Goal: Task Accomplishment & Management: Manage account settings

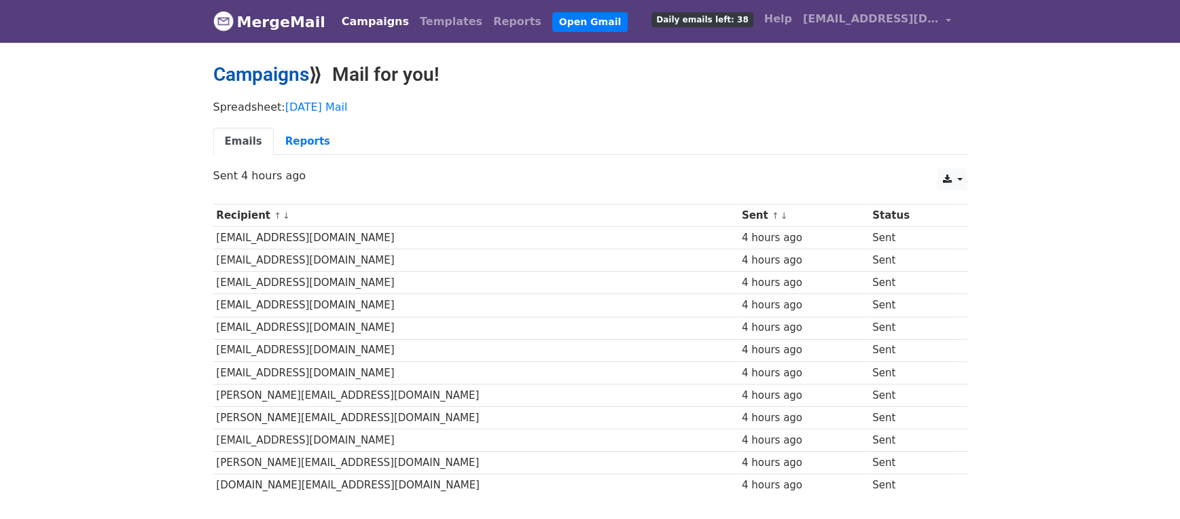
click at [304, 71] on link "Campaigns" at bounding box center [261, 74] width 96 height 22
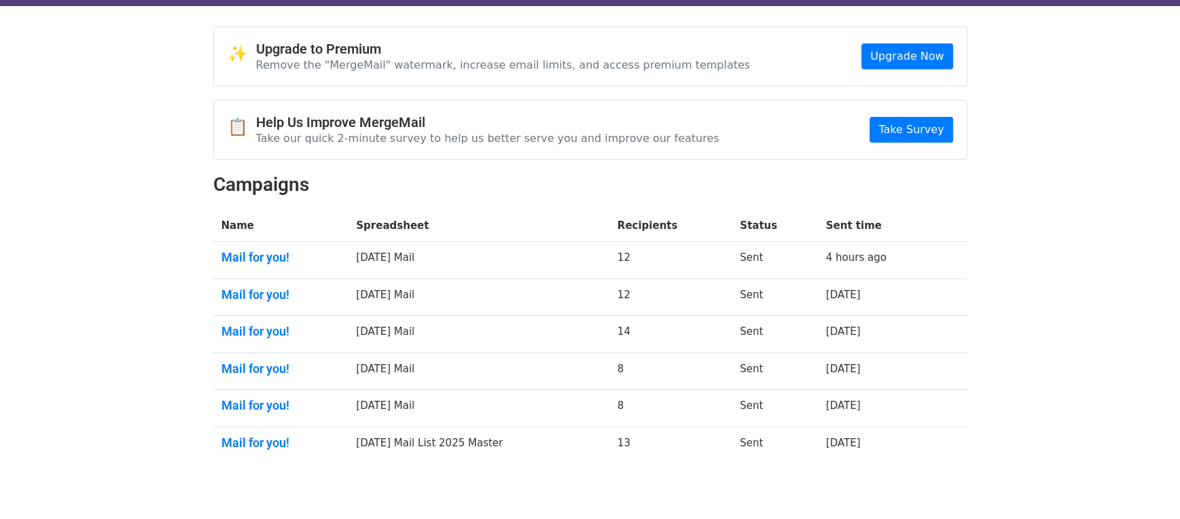
scroll to position [57, 0]
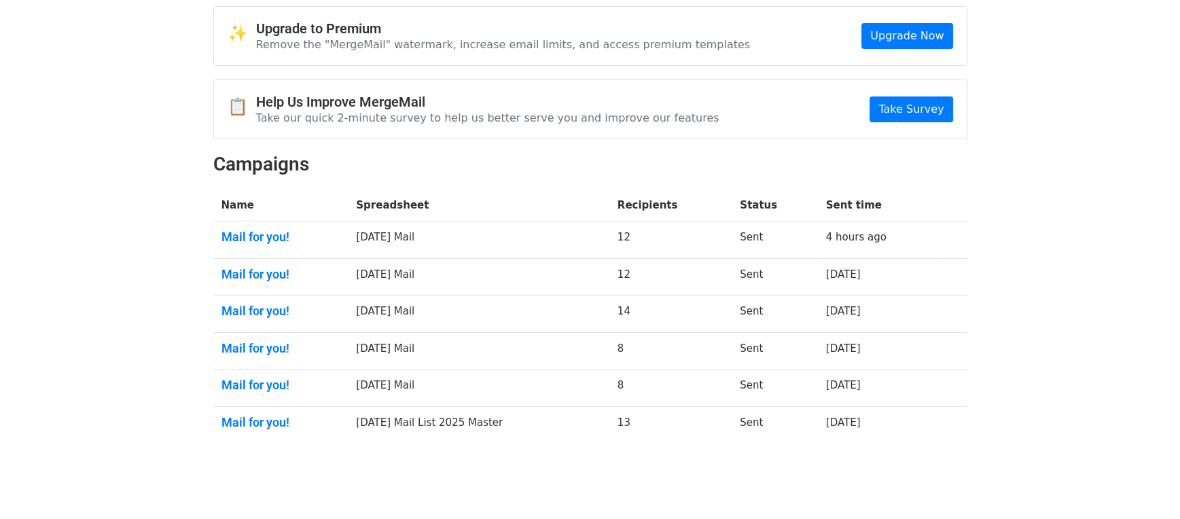
click at [553, 449] on body "MergeMail Campaigns Templates Reports Open Gmail Daily emails left: 38 Help rec…" at bounding box center [590, 226] width 1180 height 566
click at [251, 341] on link "Mail for you!" at bounding box center [280, 348] width 119 height 15
click at [385, 370] on td "Sept 5 Mail" at bounding box center [479, 388] width 262 height 37
click at [270, 378] on link "Mail for you!" at bounding box center [280, 385] width 119 height 15
click at [408, 296] on td "Sept 9 Mail" at bounding box center [479, 314] width 262 height 37
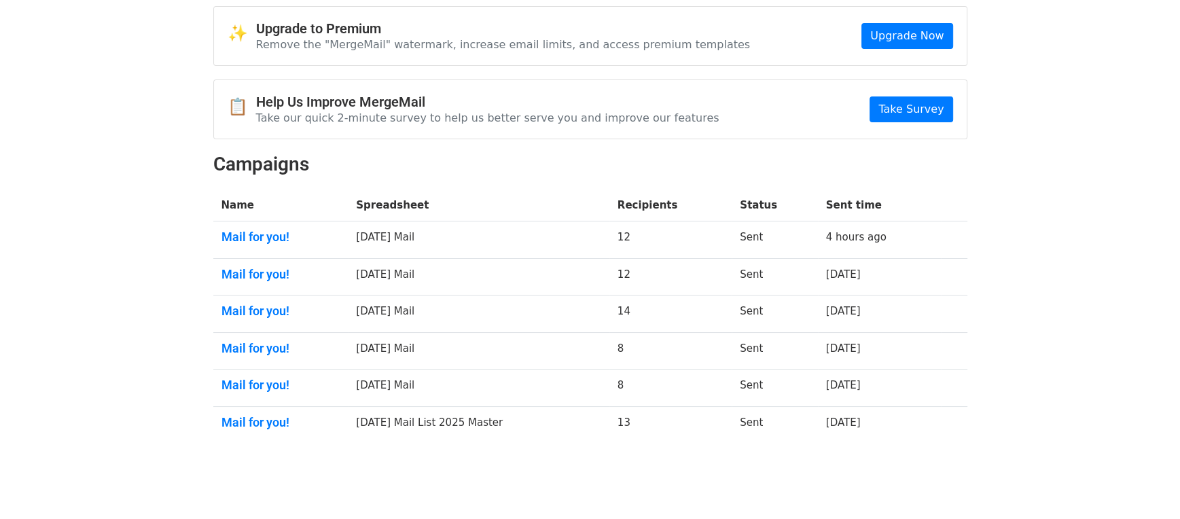
click at [279, 378] on link "Mail for you!" at bounding box center [280, 385] width 119 height 15
click at [267, 341] on link "Mail for you!" at bounding box center [280, 348] width 119 height 15
click at [254, 304] on link "Mail for you!" at bounding box center [280, 311] width 119 height 15
